Goal: Find specific page/section: Find specific page/section

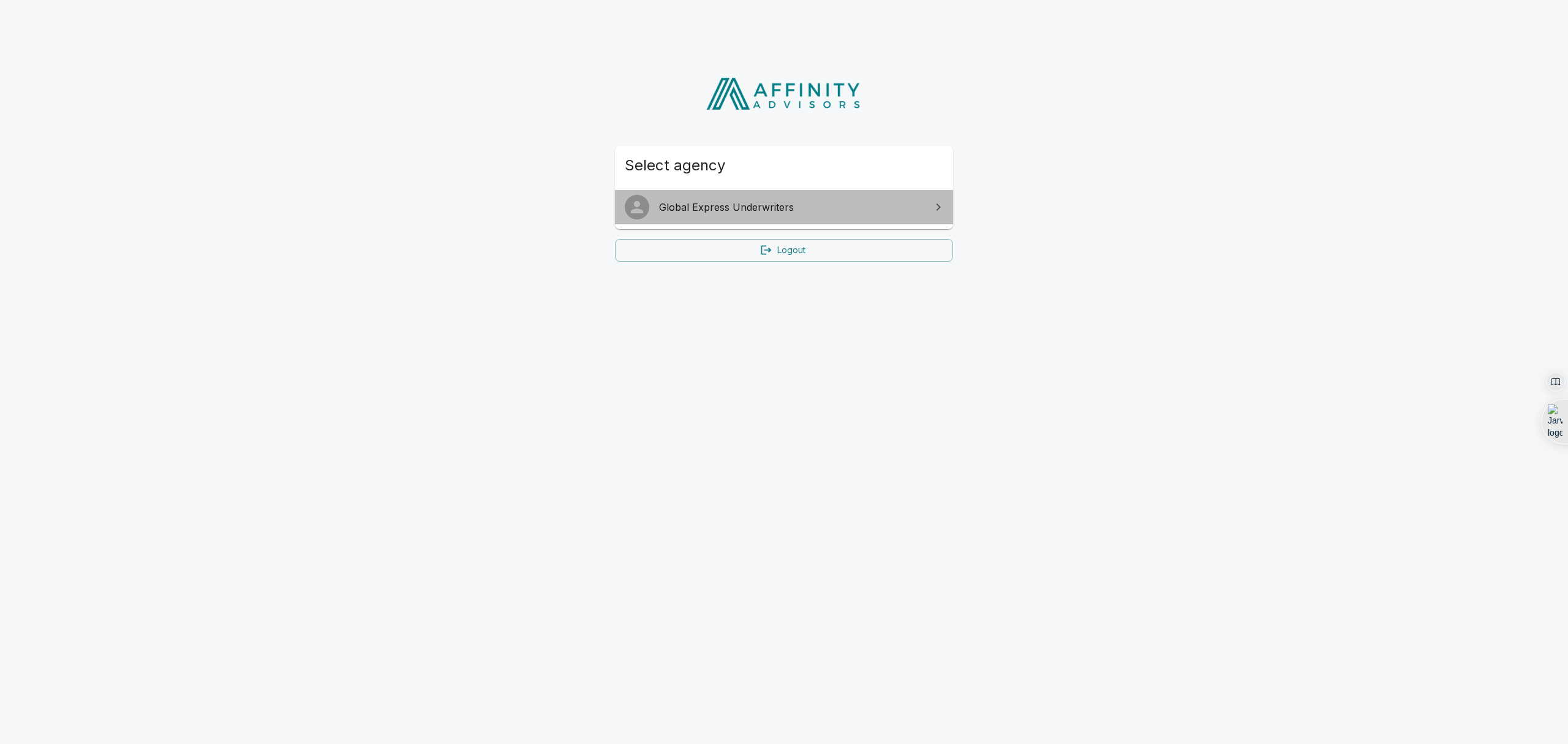
click at [839, 209] on span "Global Express Underwriters" at bounding box center [792, 207] width 264 height 14
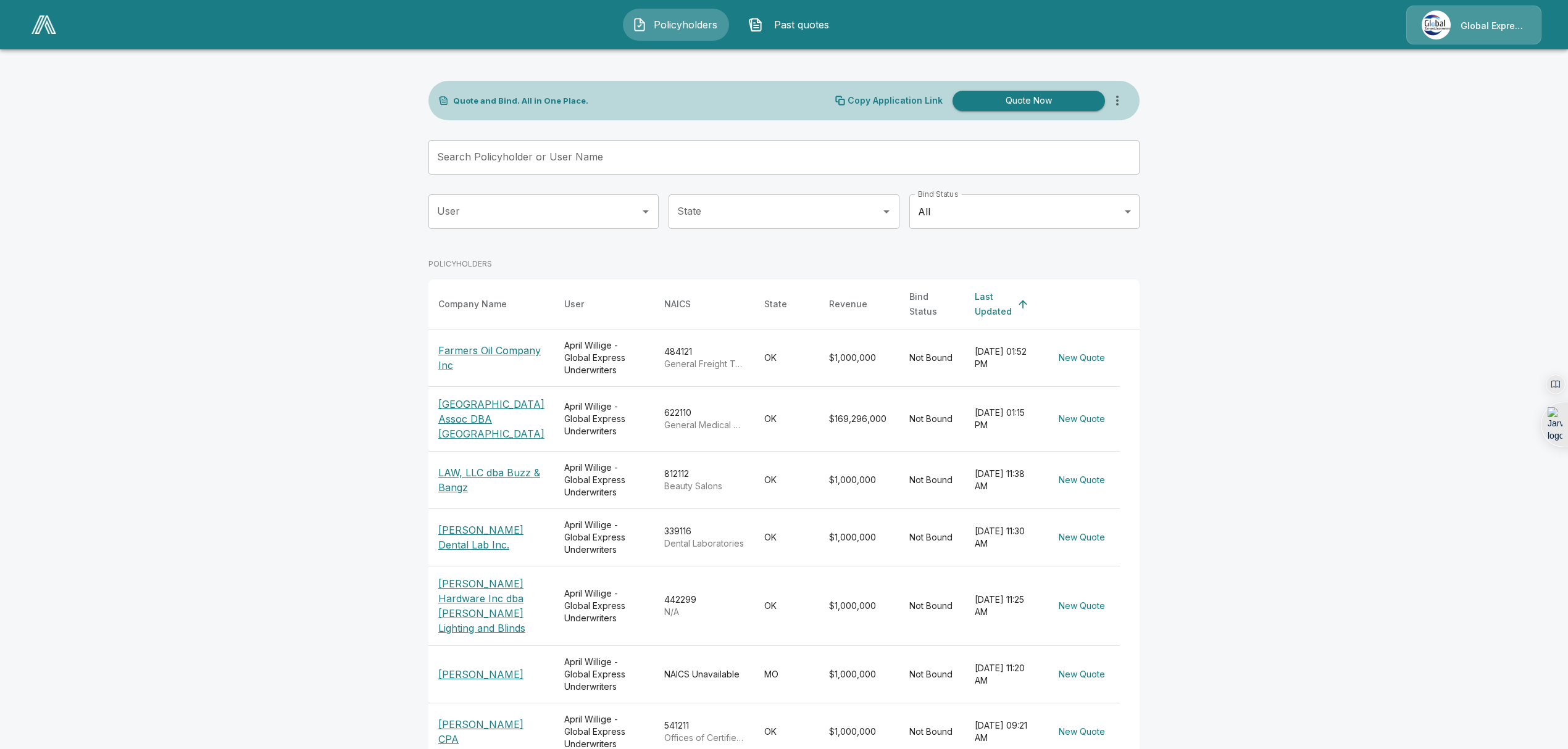
click at [474, 397] on p "[GEOGRAPHIC_DATA] Assoc DBA [GEOGRAPHIC_DATA]" at bounding box center [492, 419] width 107 height 44
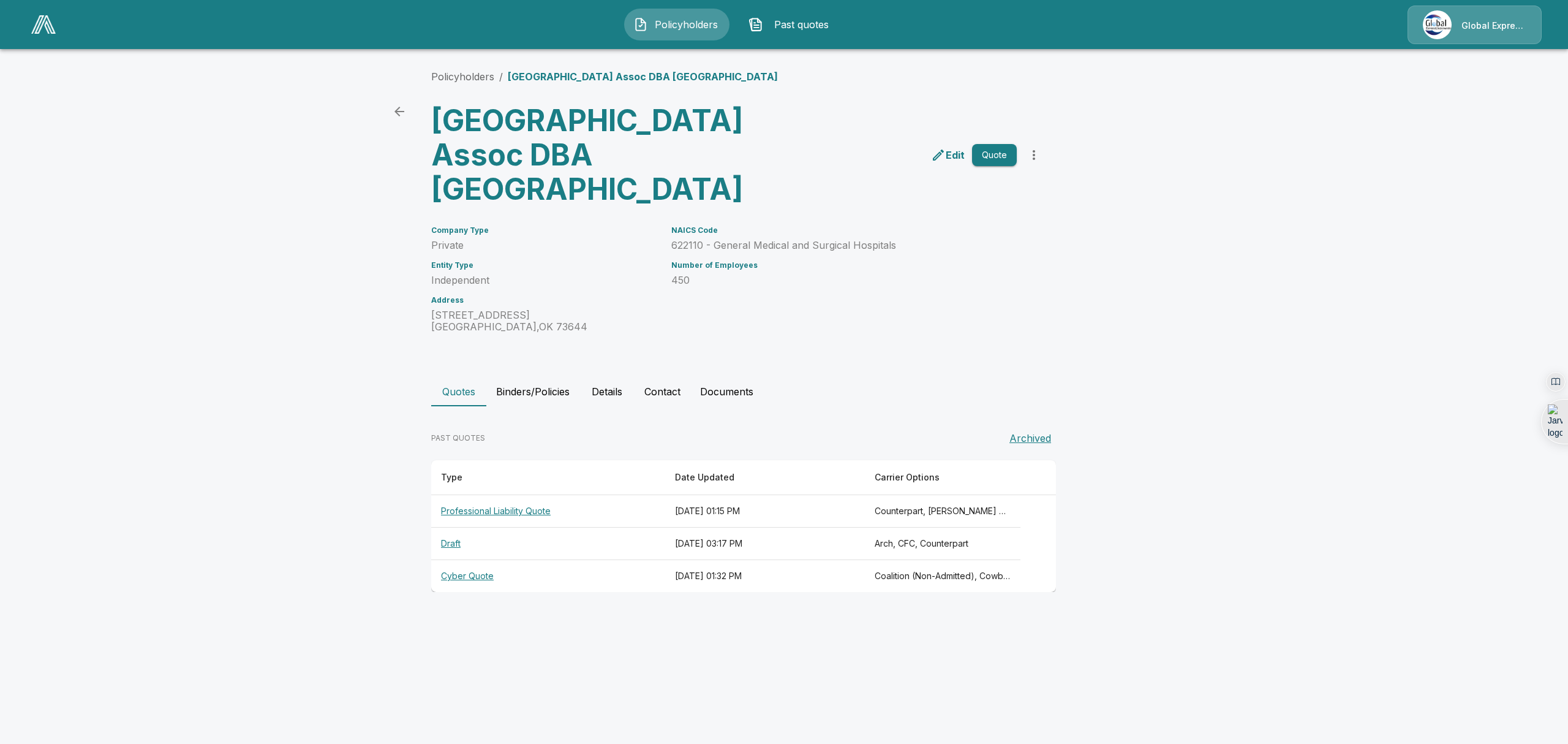
click at [465, 592] on th "Cyber Quote" at bounding box center [548, 576] width 234 height 33
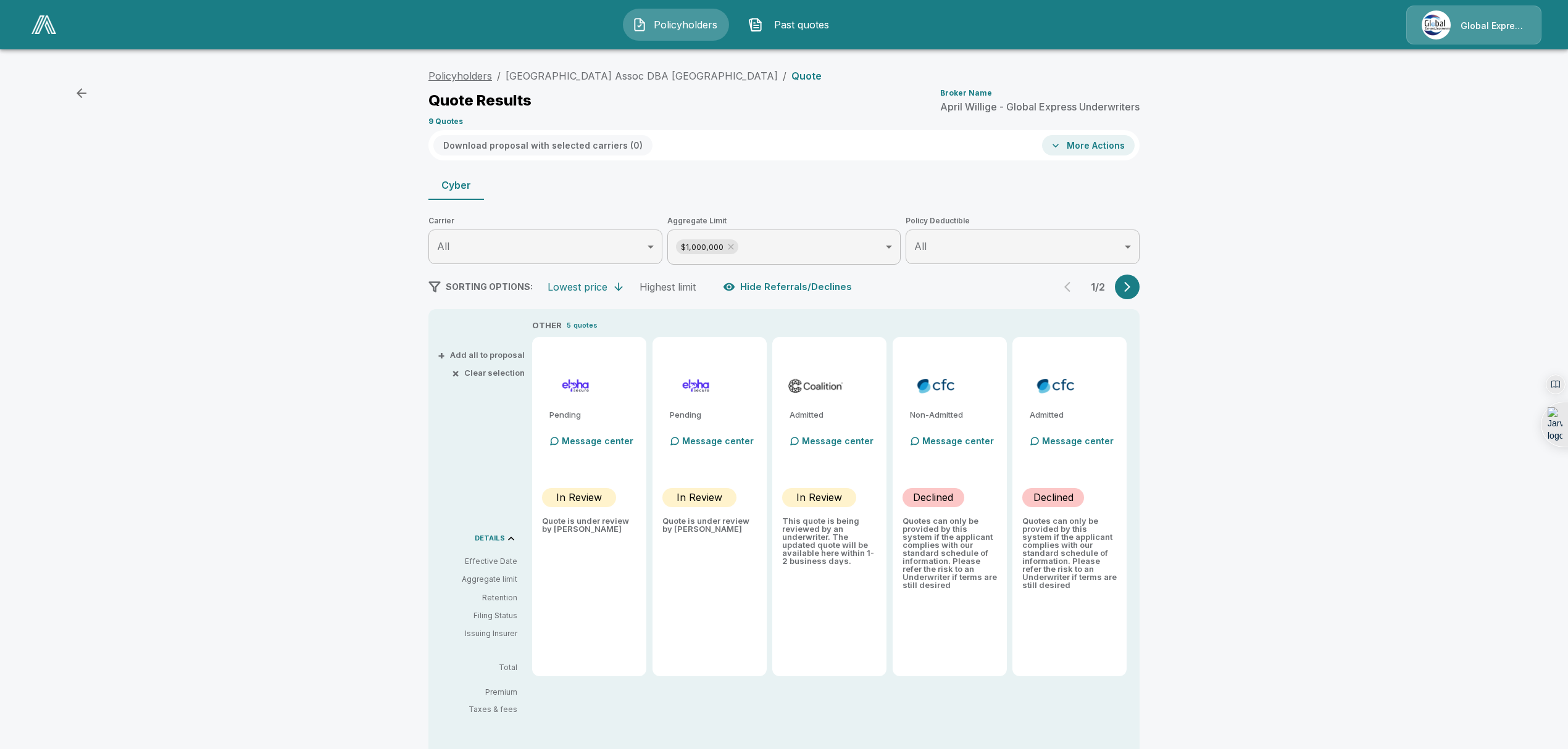
click at [463, 79] on link "Policyholders" at bounding box center [460, 75] width 64 height 12
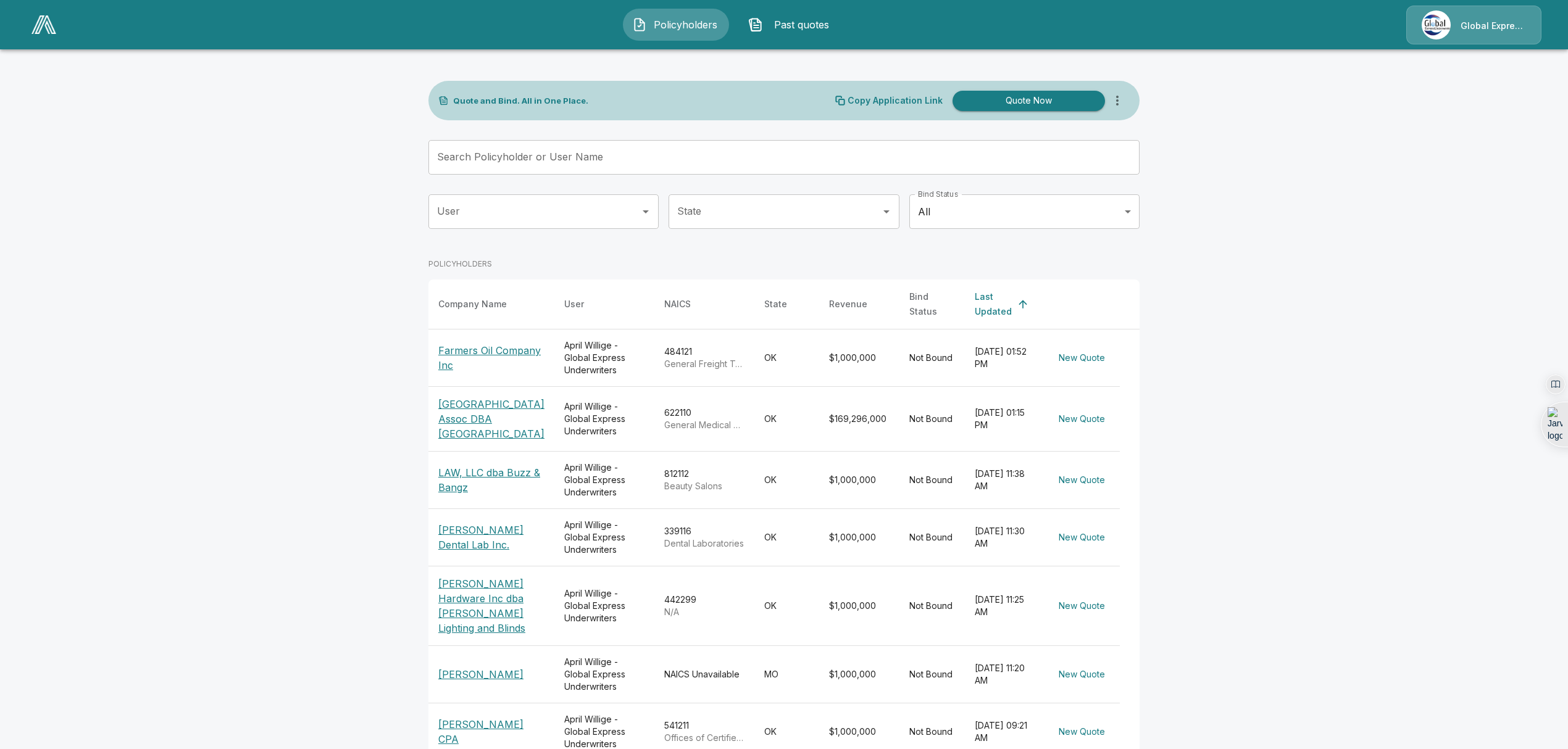
click at [604, 161] on input "Search Policyholder or User Name" at bounding box center [778, 157] width 698 height 35
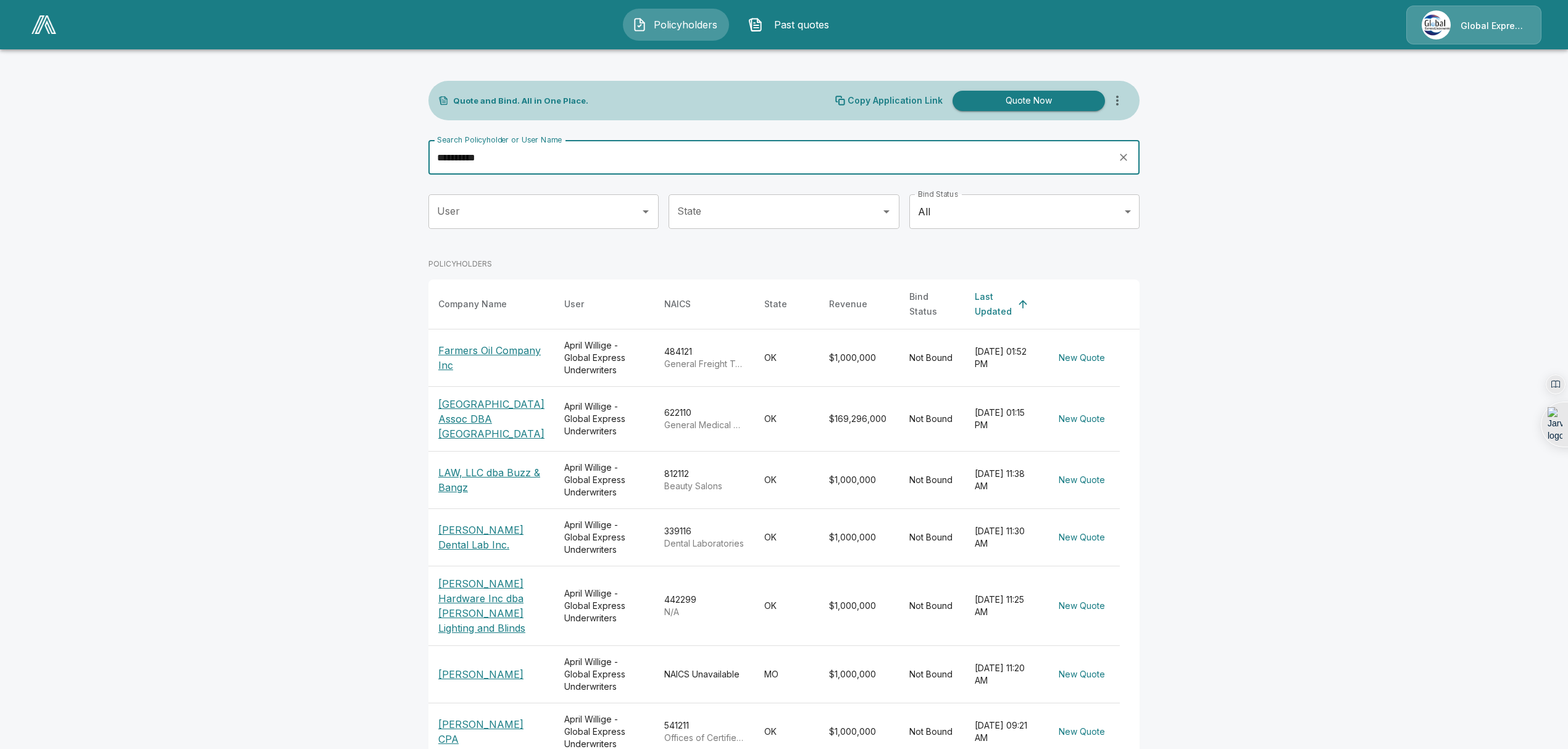
type input "**********"
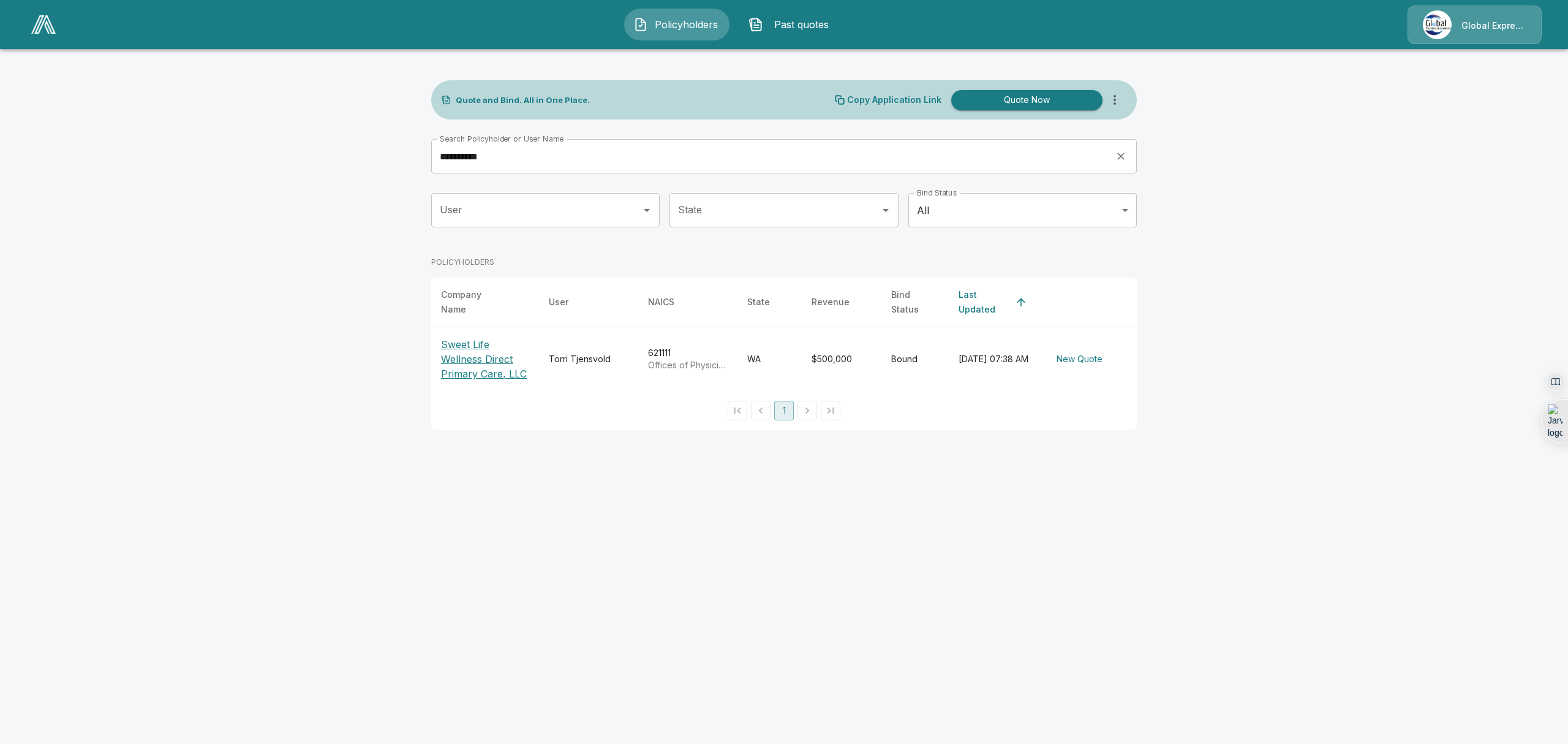
click at [467, 358] on p "Sweet Life Wellness Direct Primary Care, LLC" at bounding box center [486, 359] width 88 height 44
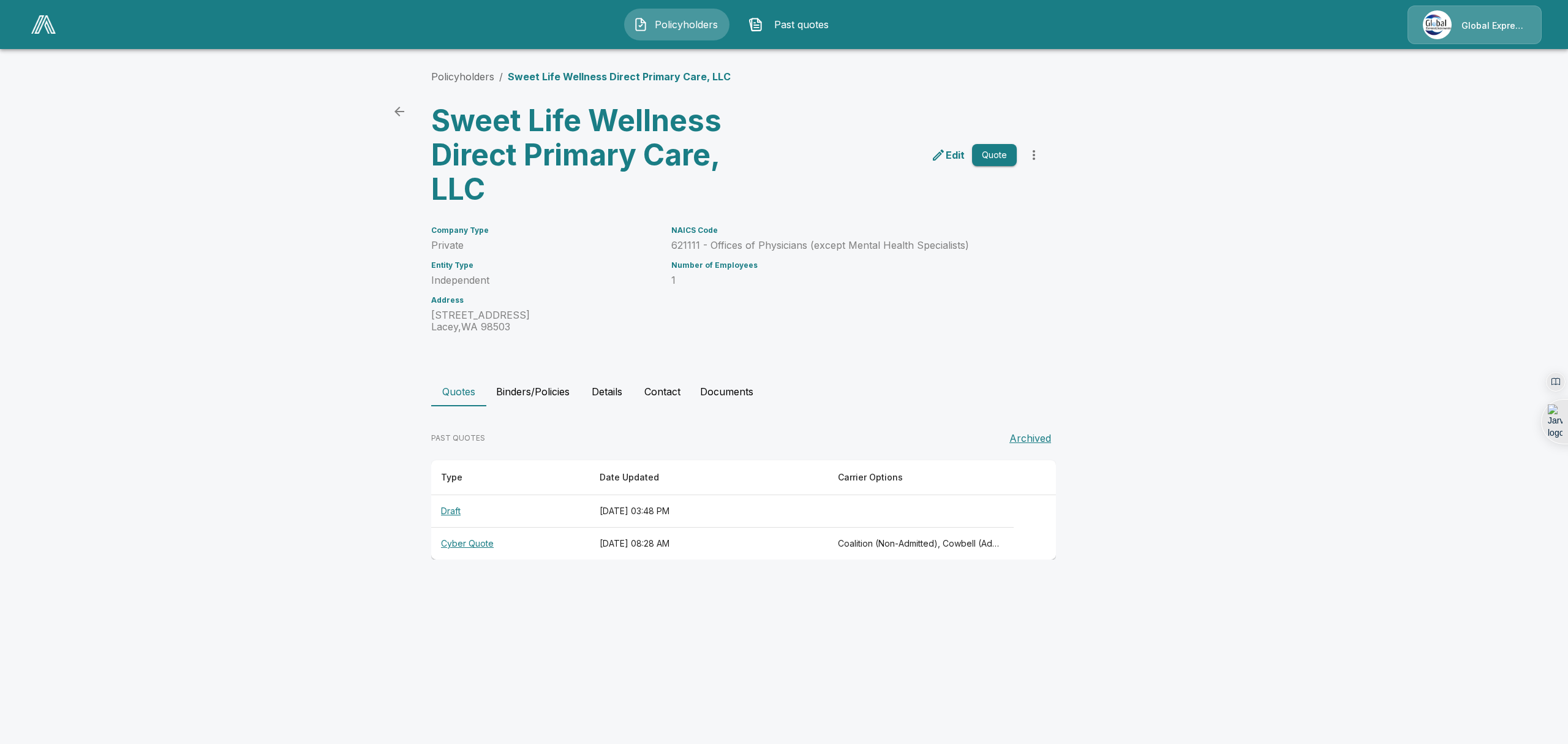
click at [456, 546] on th "Cyber Quote" at bounding box center [510, 544] width 159 height 33
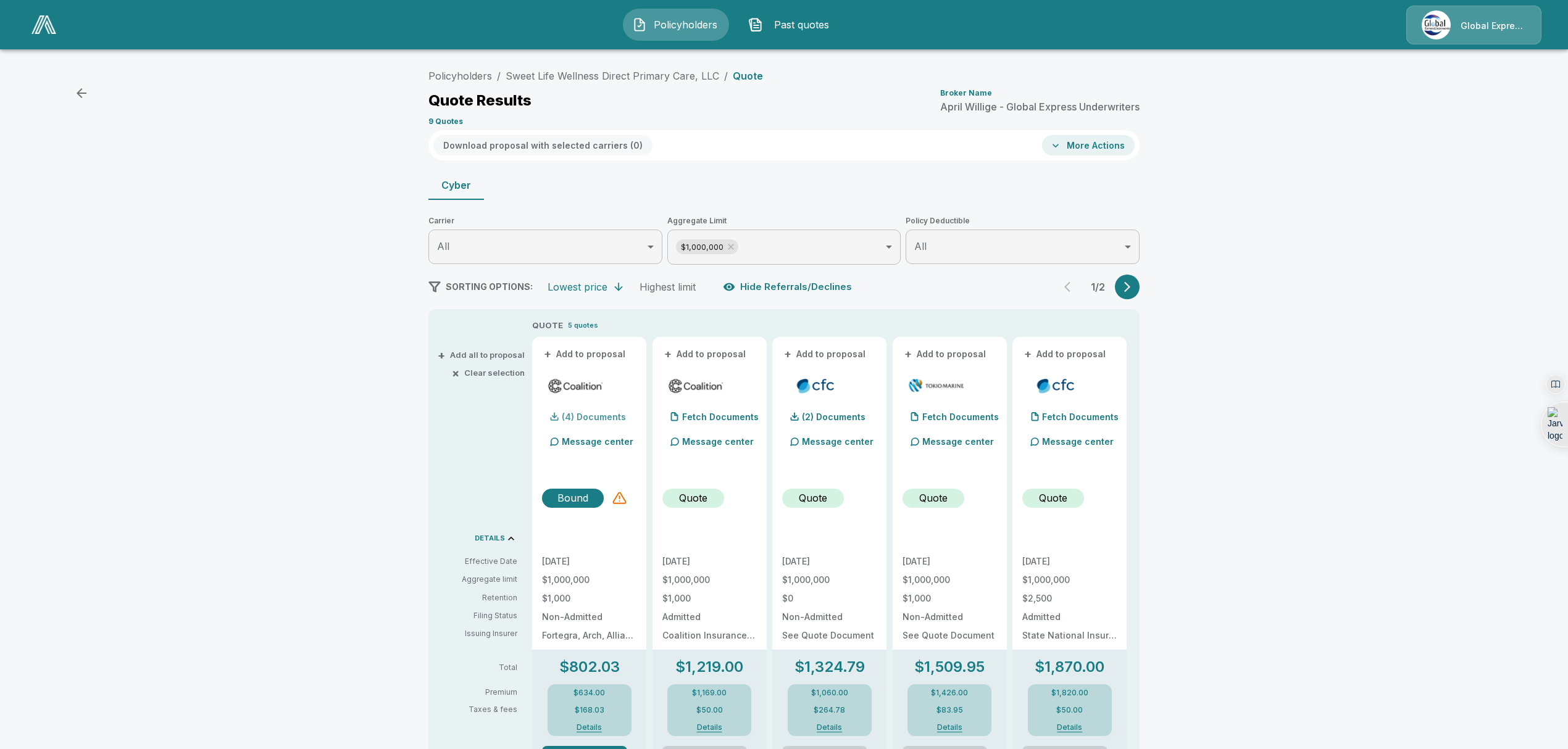
click at [591, 421] on p "(4) Documents" at bounding box center [594, 417] width 65 height 9
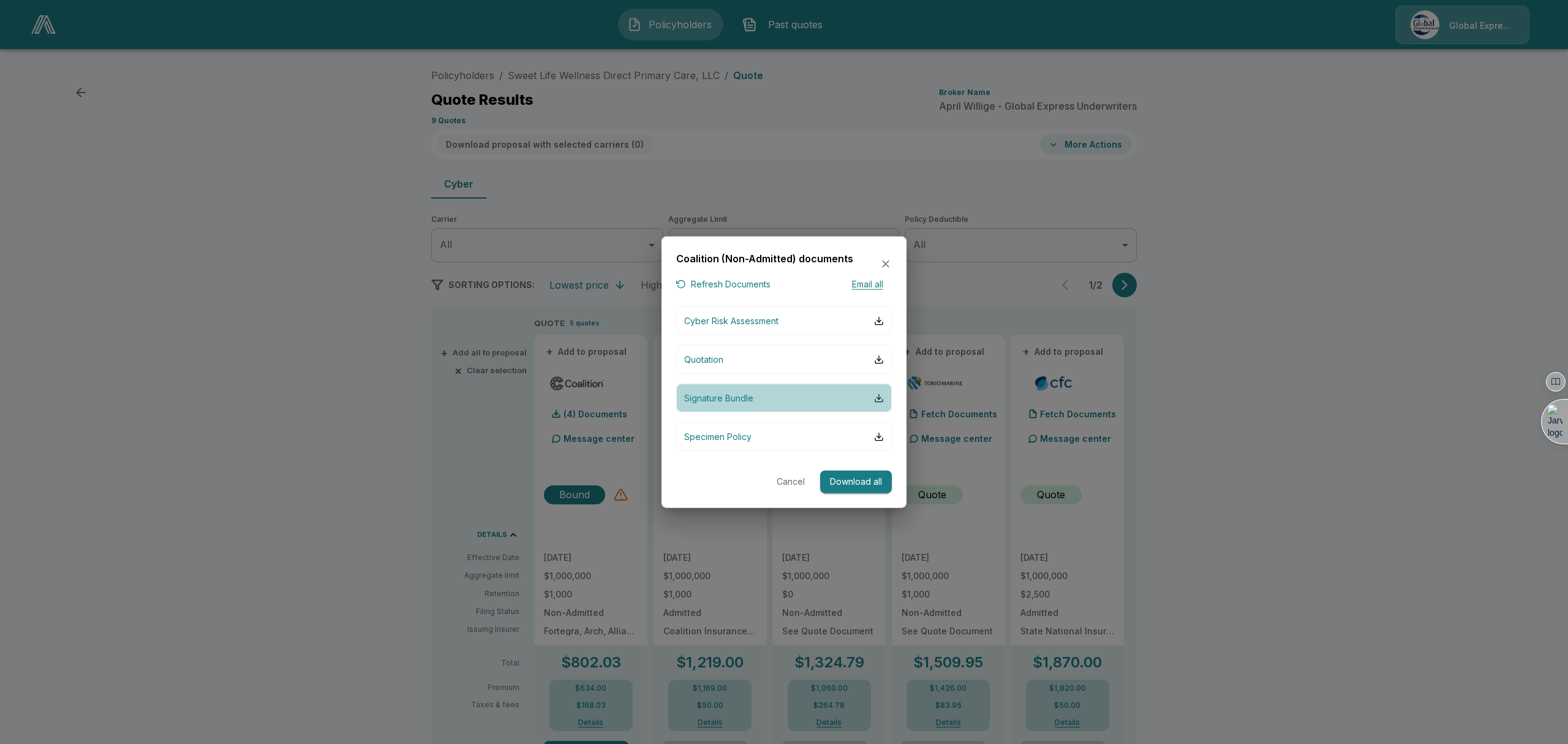
click at [884, 400] on button "Signature Bundle" at bounding box center [784, 398] width 216 height 29
click at [792, 481] on button "Cancel" at bounding box center [791, 482] width 39 height 22
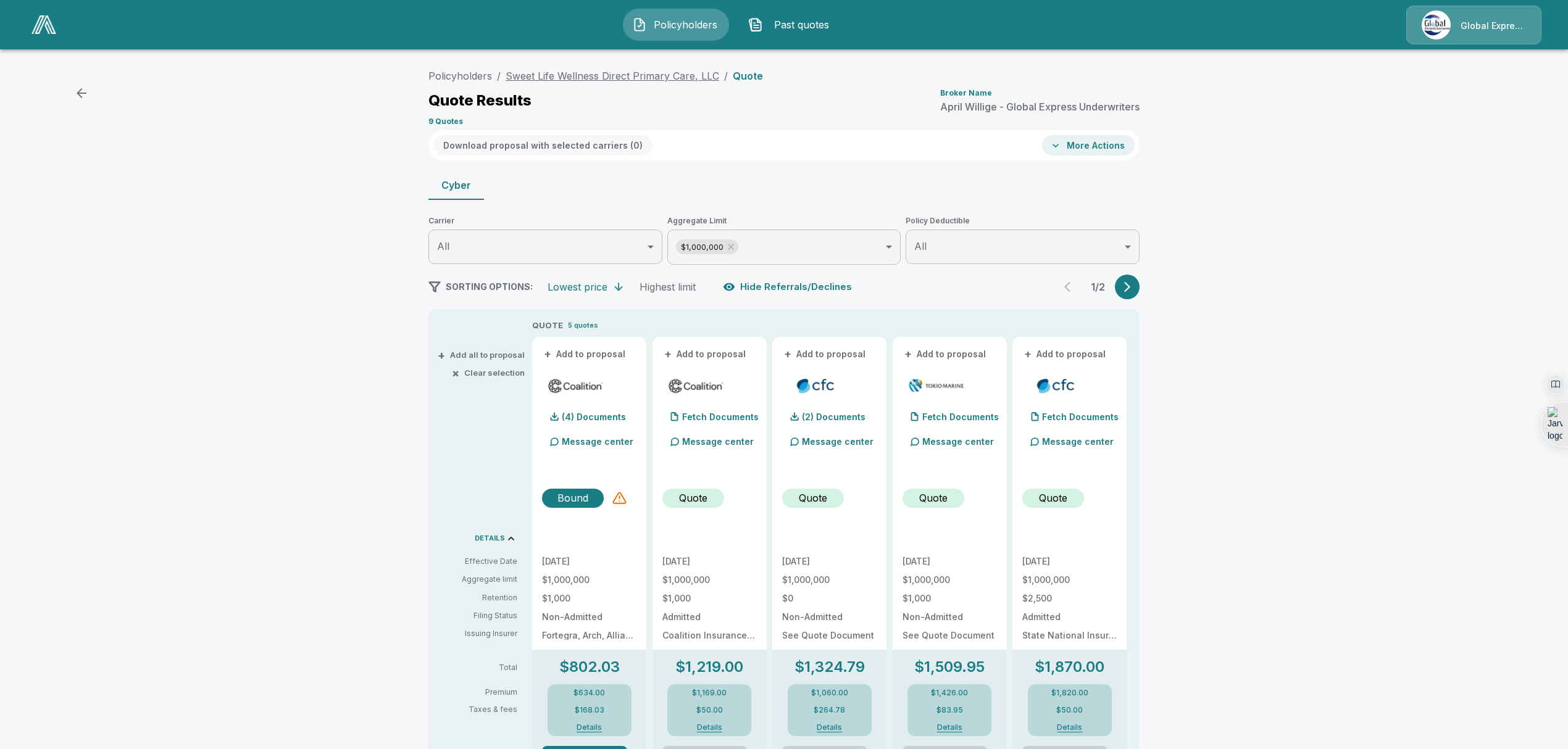
drag, startPoint x: 1490, startPoint y: 0, endPoint x: 620, endPoint y: 79, distance: 873.6
click at [620, 79] on link "Sweet Life Wellness Direct Primary Care, LLC" at bounding box center [612, 75] width 214 height 12
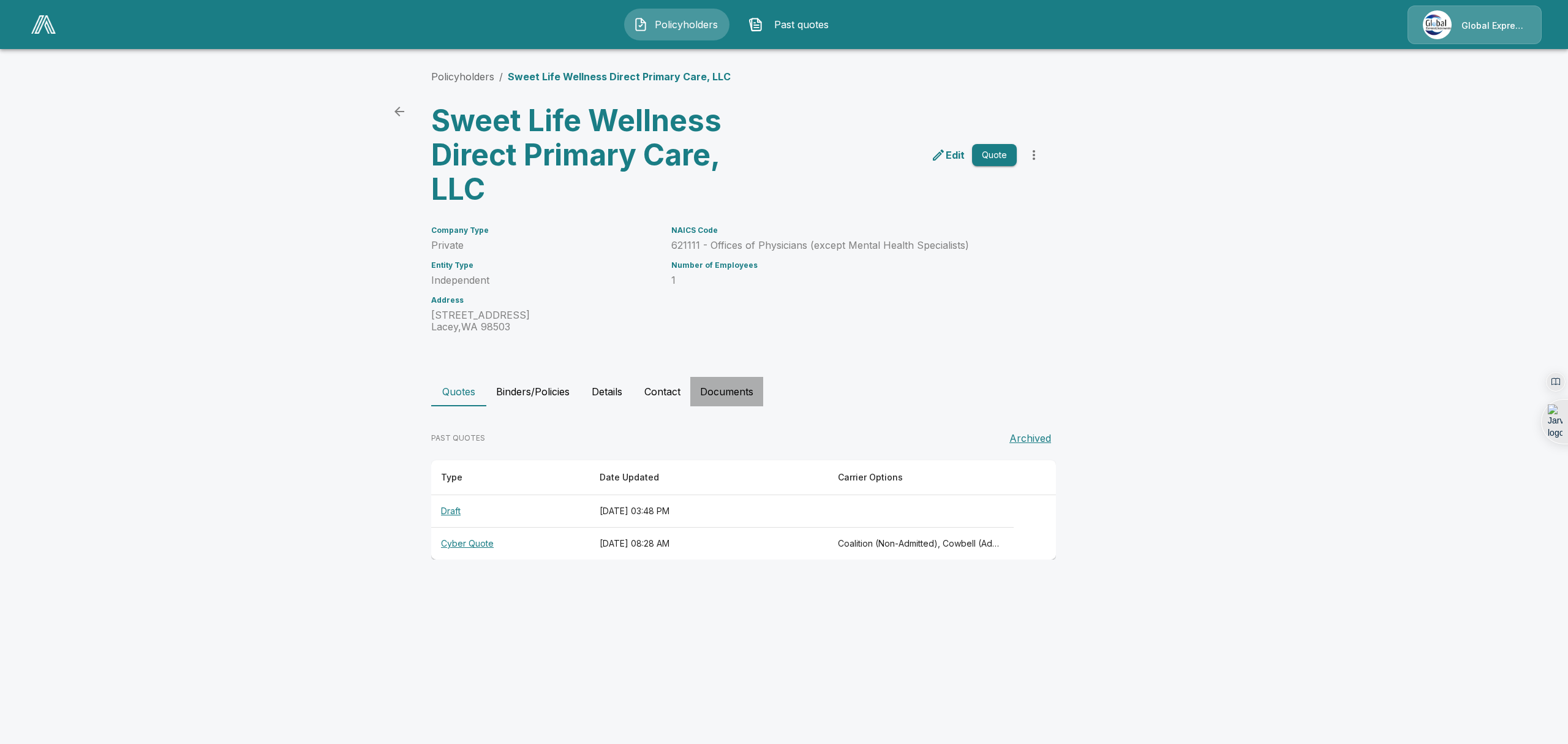
click at [714, 391] on button "Documents" at bounding box center [727, 391] width 73 height 30
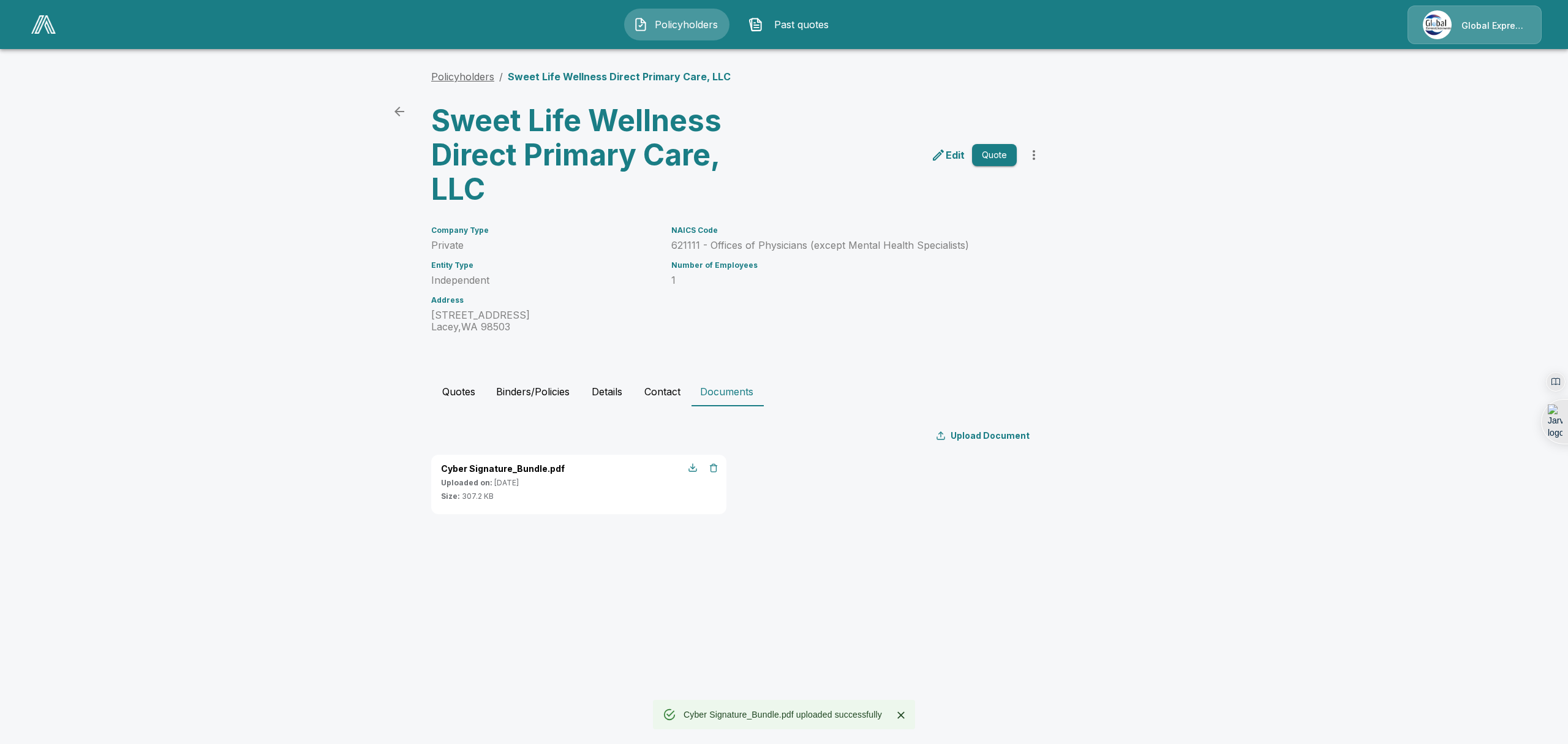
click at [470, 74] on link "Policyholders" at bounding box center [462, 76] width 63 height 12
